Goal: Task Accomplishment & Management: Complete application form

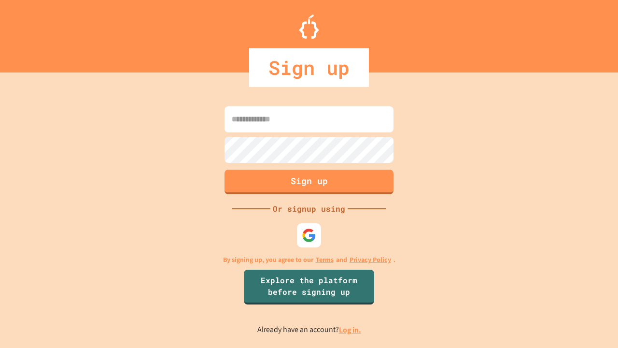
click at [350, 329] on link "Log in." at bounding box center [350, 329] width 22 height 10
